Goal: Participate in discussion

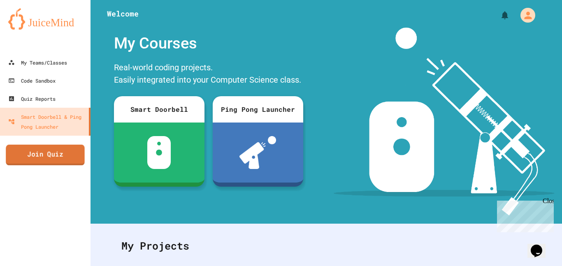
click at [37, 152] on link "Join Quiz" at bounding box center [45, 155] width 79 height 21
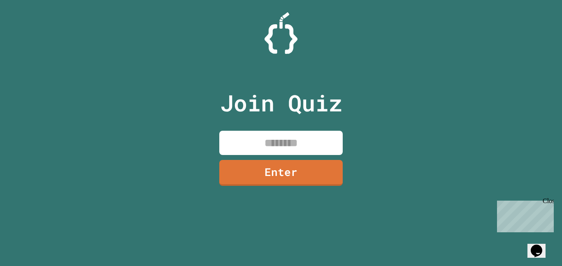
click at [245, 149] on input at bounding box center [280, 143] width 123 height 24
type input "********"
click at [315, 166] on link "Enter" at bounding box center [280, 173] width 123 height 26
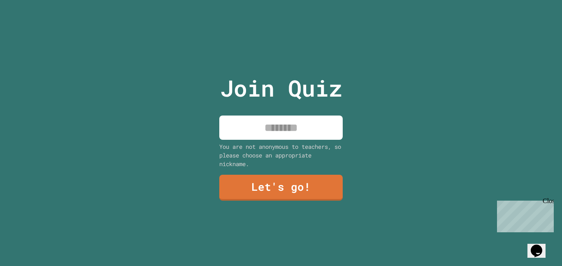
click at [248, 122] on input at bounding box center [280, 128] width 123 height 24
type input "*******"
click at [321, 192] on link "Let's go!" at bounding box center [280, 188] width 123 height 26
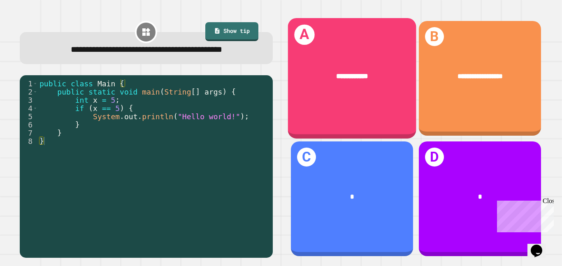
click at [368, 78] on span "**********" at bounding box center [352, 76] width 32 height 7
click at [334, 95] on div "**********" at bounding box center [351, 76] width 128 height 39
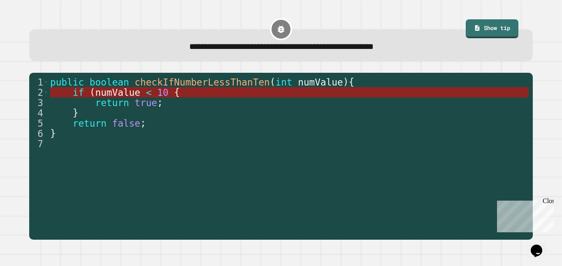
click at [139, 96] on span "numValue" at bounding box center [117, 92] width 45 height 11
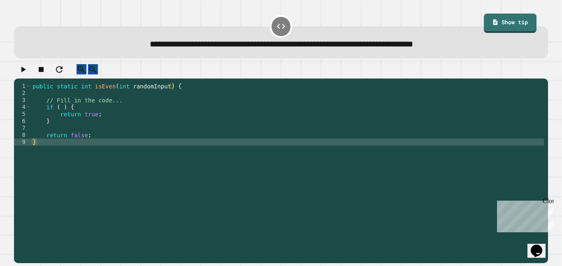
click at [63, 115] on div "public static int isEven ( int randomInput ) { // Fill in the code... if ( ) { …" at bounding box center [287, 170] width 513 height 175
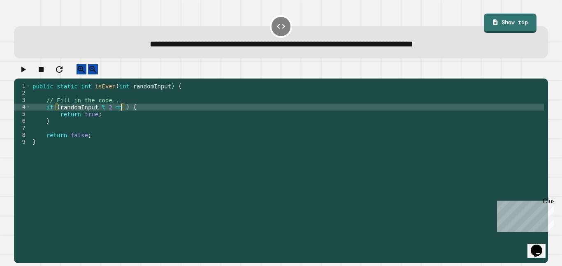
scroll to position [0, 12]
click at [18, 74] on button "button" at bounding box center [23, 69] width 10 height 10
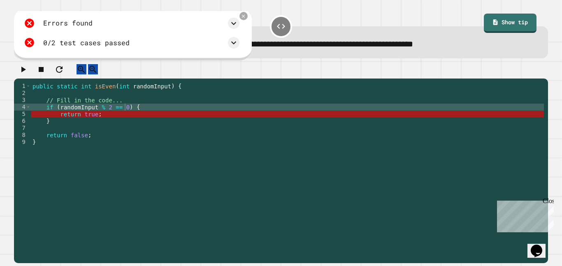
click at [125, 121] on div "public static int isEven ( int randomInput ) { // Fill in the code... if ( rand…" at bounding box center [287, 170] width 513 height 175
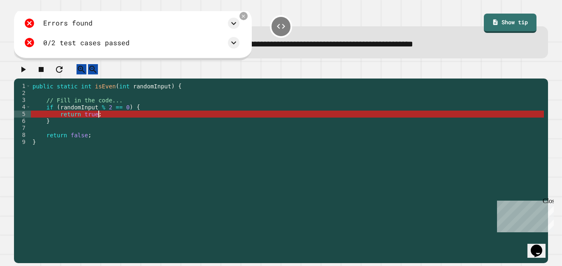
scroll to position [0, 8]
click at [235, 23] on icon at bounding box center [234, 23] width 10 height 10
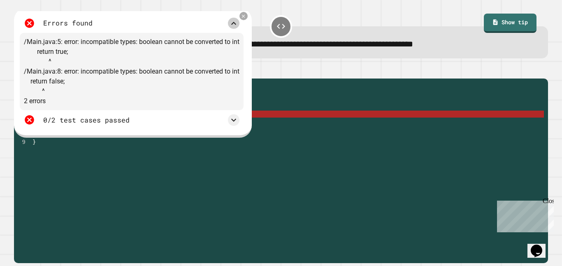
click at [237, 18] on icon at bounding box center [234, 23] width 10 height 10
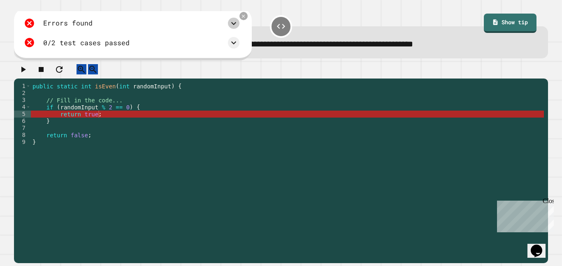
click at [87, 94] on div "public static int isEven ( int randomInput ) { // Fill in the code... if ( rand…" at bounding box center [287, 170] width 513 height 175
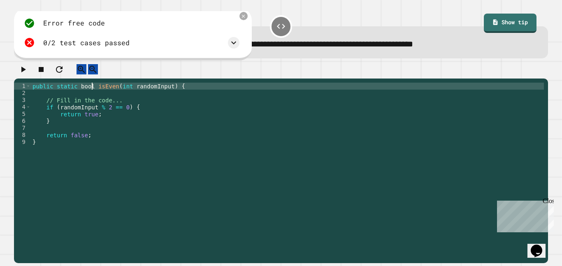
click at [25, 69] on icon "button" at bounding box center [23, 70] width 10 height 10
click at [257, 41] on icon at bounding box center [257, 43] width 10 height 10
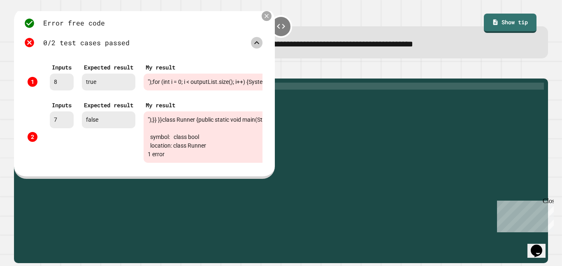
click at [265, 17] on icon at bounding box center [266, 16] width 7 height 7
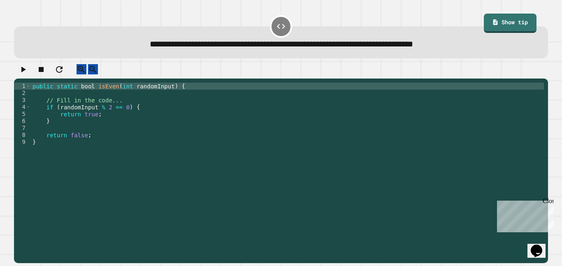
click at [97, 132] on div "public static bool isEven ( int randomInput ) { // Fill in the code... if ( ran…" at bounding box center [287, 170] width 513 height 175
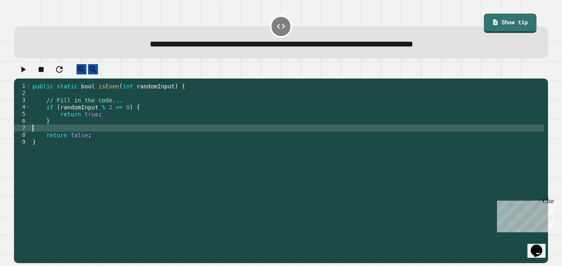
scroll to position [0, 0]
click at [102, 121] on div "public static bool isEven ( int randomInput ) { // Fill in the code... if ( ran…" at bounding box center [287, 170] width 513 height 175
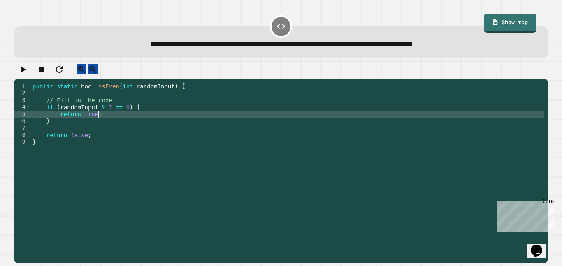
click at [96, 118] on div "public static bool isEven ( int randomInput ) { // Fill in the code... if ( ran…" at bounding box center [287, 170] width 513 height 175
click at [94, 110] on div "public static bool isEven ( int randomInput ) { // Fill in the code... if ( ran…" at bounding box center [287, 170] width 513 height 175
click at [102, 118] on div "public static bool isEven ( int randomInput ) { // Fill in the code... if ( ran…" at bounding box center [287, 170] width 513 height 175
click at [103, 114] on div "public static bool isEven ( int randomInput ) { // Fill in the code... if ( ran…" at bounding box center [287, 170] width 513 height 175
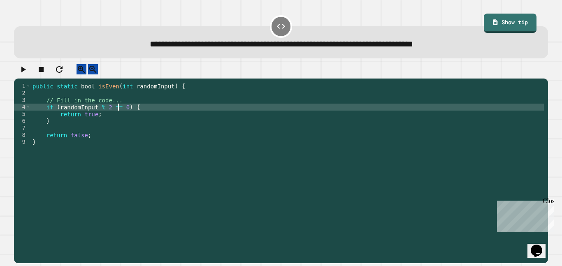
click at [107, 116] on div "public static bool isEven ( int randomInput ) { // Fill in the code... if ( ran…" at bounding box center [287, 170] width 513 height 175
click at [59, 114] on div "public static bool isEven ( int randomInput ) { // Fill in the code... if ( ran…" at bounding box center [287, 170] width 513 height 175
click at [28, 74] on button "button" at bounding box center [23, 69] width 10 height 10
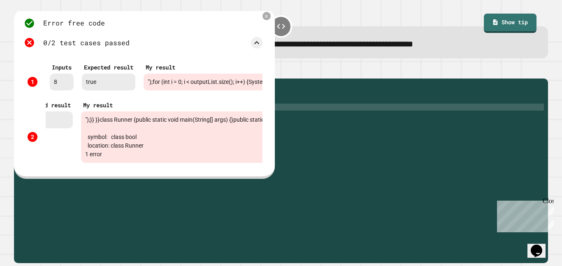
scroll to position [0, 10]
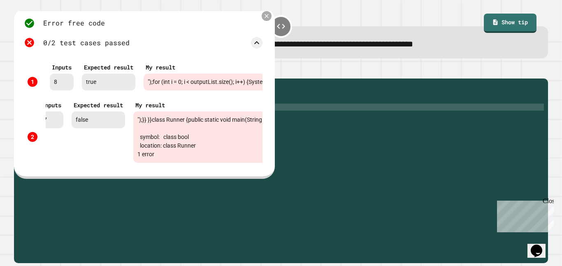
click at [266, 18] on icon at bounding box center [266, 16] width 7 height 7
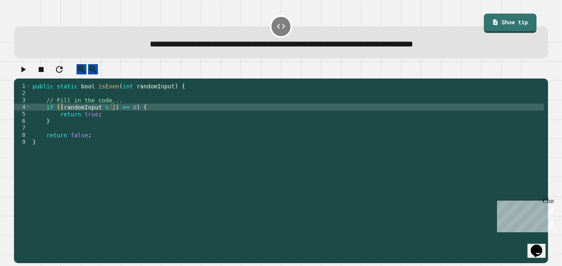
click at [59, 112] on div "public static bool isEven ( int randomInput ) { // Fill in the code... if (( ra…" at bounding box center [287, 170] width 513 height 175
click at [133, 114] on div "public static bool isEven ( int randomInput ) { // Fill in the code... if (( ra…" at bounding box center [287, 170] width 513 height 175
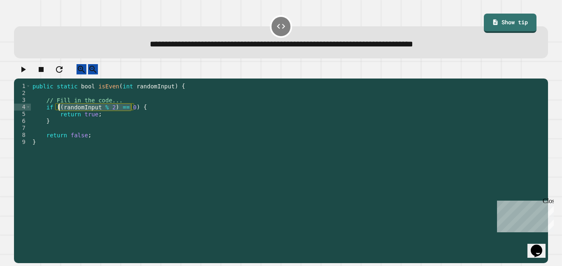
drag, startPoint x: 132, startPoint y: 115, endPoint x: 60, endPoint y: 115, distance: 71.9
click at [60, 115] on div "public static bool isEven ( int randomInput ) { // Fill in the code... if (( ra…" at bounding box center [287, 170] width 513 height 175
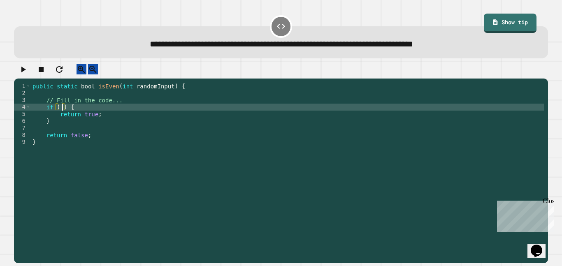
click at [90, 95] on div "public static bool isEven ( int randomInput ) { // Fill in the code... if ( ) {…" at bounding box center [287, 170] width 513 height 175
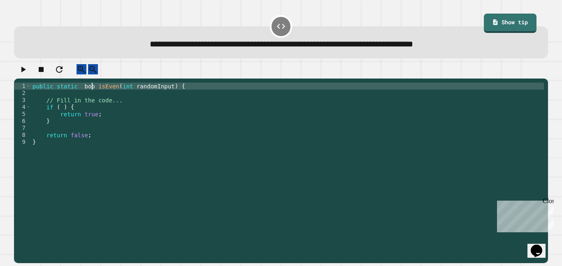
scroll to position [0, 8]
click at [24, 73] on icon "button" at bounding box center [23, 70] width 10 height 10
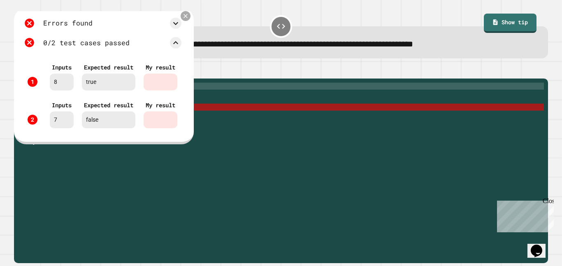
click at [187, 18] on icon at bounding box center [185, 16] width 4 height 4
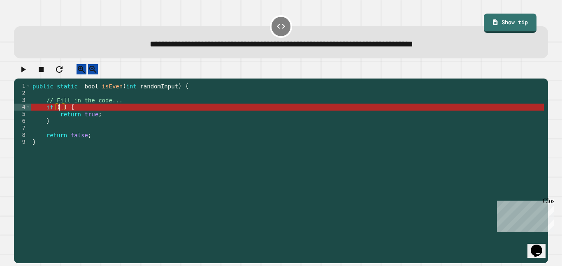
click at [60, 117] on div "public static bool isEven ( int randomInput ) { // Fill in the code... if ( ) {…" at bounding box center [287, 170] width 513 height 175
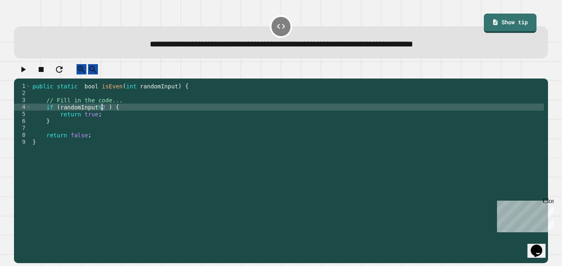
scroll to position [0, 9]
click at [58, 112] on div "public static bool isEven ( int randomInput ) { // Fill in the code... if ( ran…" at bounding box center [287, 170] width 513 height 175
click at [106, 113] on div "public static bool isEven ( int randomInput ) { // Fill in the code... if (( ra…" at bounding box center [287, 170] width 513 height 175
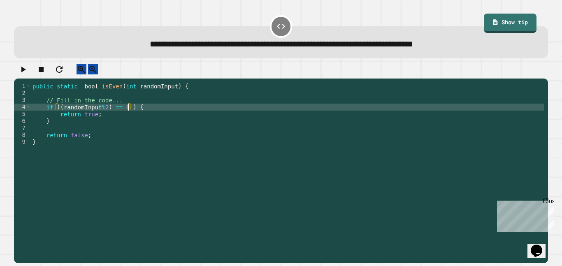
type textarea "**********"
click at [28, 69] on icon "button" at bounding box center [23, 70] width 10 height 10
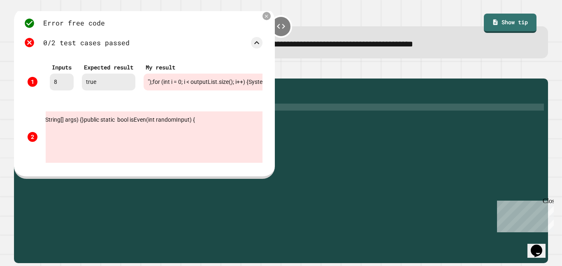
scroll to position [0, 0]
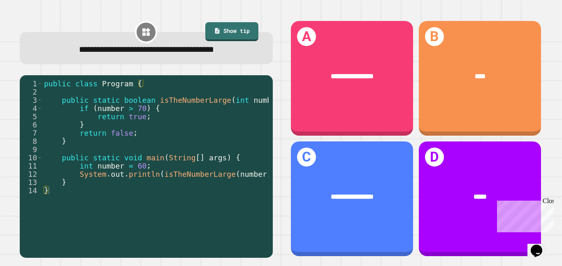
click at [169, 95] on div "public class Program { public static boolean isTheNumberLarge ( int number ) { …" at bounding box center [170, 169] width 257 height 181
click at [503, 242] on div "Chat with us now!" at bounding box center [523, 245] width 53 height 7
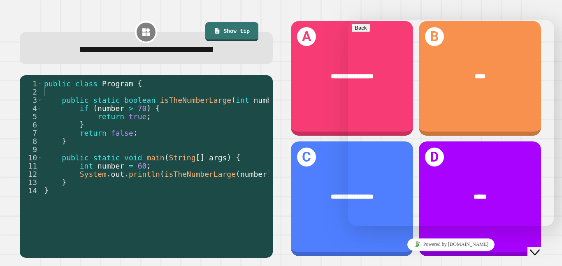
click at [491, 241] on div "Powered by [DOMAIN_NAME]" at bounding box center [450, 244] width 199 height 12
click at [539, 247] on icon "Close Chat This icon closes the chat window." at bounding box center [534, 252] width 10 height 10
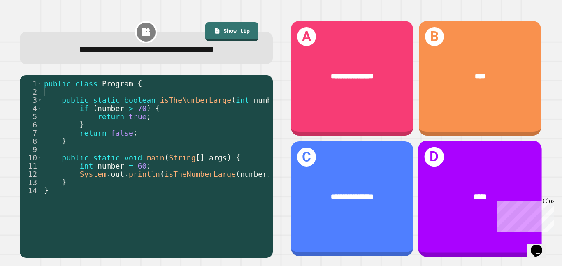
click at [486, 216] on div "D *****" at bounding box center [480, 199] width 124 height 116
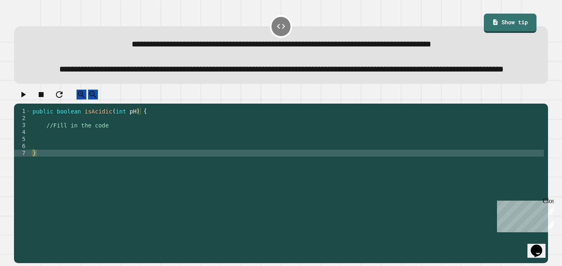
click at [128, 140] on div "public boolean isAcidic ( int pH ) { //Fill in the code }" at bounding box center [287, 174] width 513 height 133
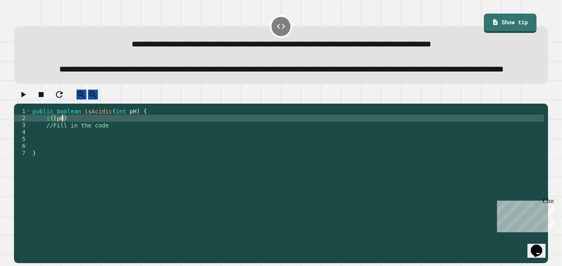
scroll to position [0, 4]
type textarea "**********"
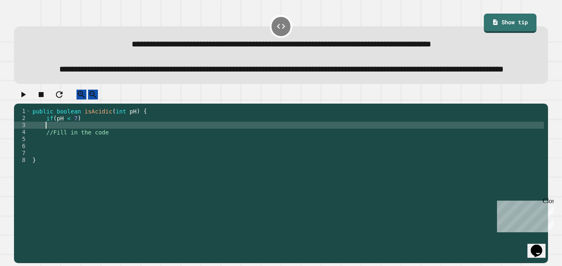
type textarea "*"
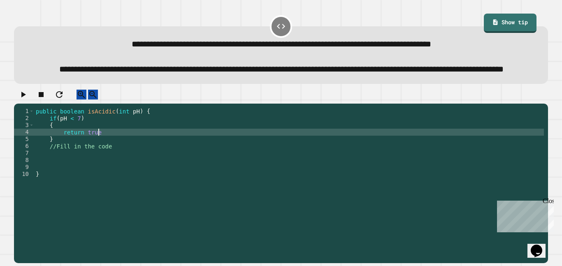
scroll to position [0, 8]
click at [94, 162] on div "public boolean isAcidic ( int pH ) { if ( pH < 7 ) { return true ; } //Fill in …" at bounding box center [288, 174] width 509 height 133
type textarea "*"
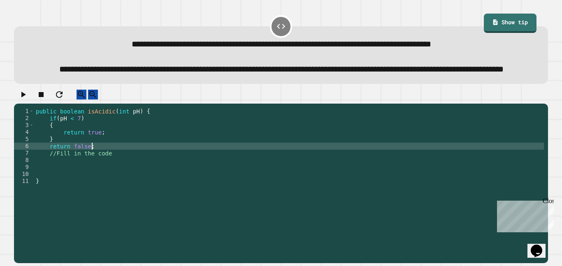
scroll to position [0, 7]
type textarea "**********"
click at [28, 99] on icon "button" at bounding box center [23, 95] width 10 height 10
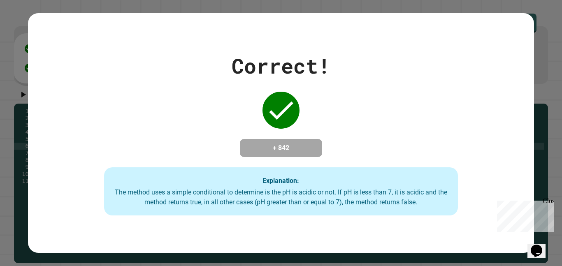
click at [162, 152] on div "Correct! + 842 Explanation: The method uses a simple conditional to determine i…" at bounding box center [280, 133] width 505 height 165
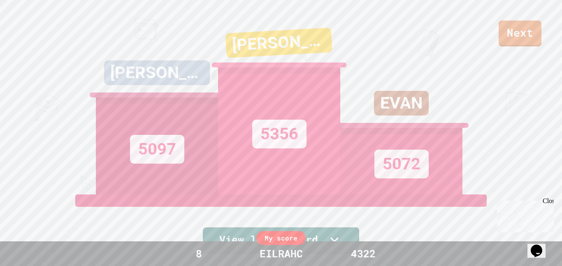
click at [162, 152] on div "5097" at bounding box center [157, 149] width 54 height 29
